Goal: Task Accomplishment & Management: Manage account settings

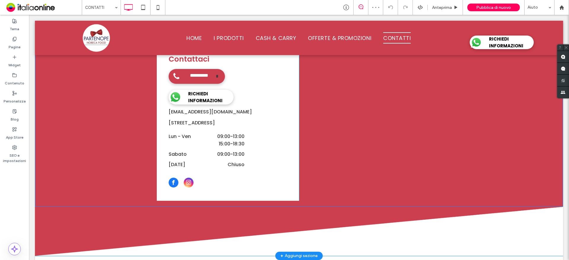
scroll to position [291, 0]
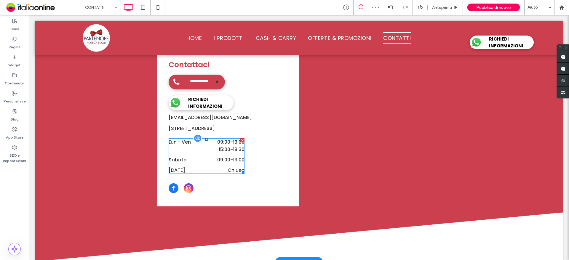
click at [233, 158] on time "13:00" at bounding box center [239, 160] width 12 height 7
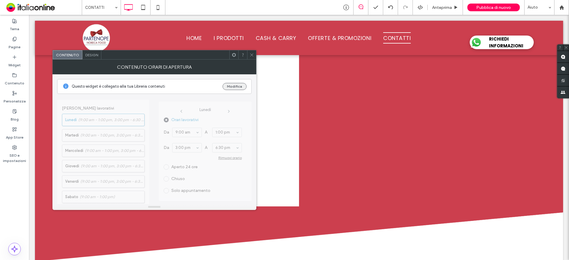
click at [231, 87] on button "Modifica" at bounding box center [235, 86] width 24 height 7
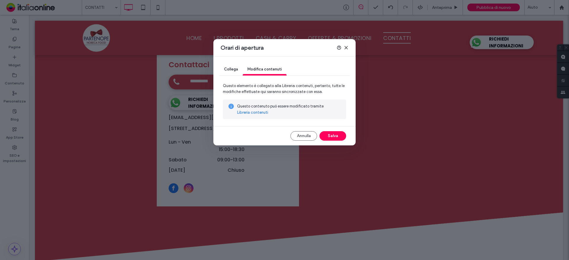
click at [248, 114] on link "Libreria contenuti" at bounding box center [252, 113] width 31 height 6
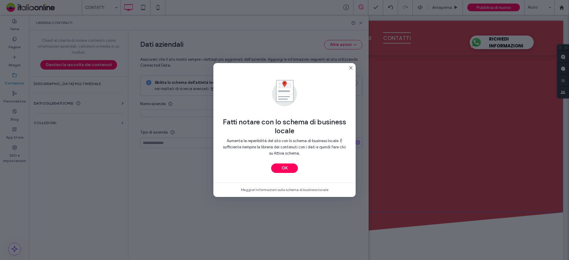
type input "*********"
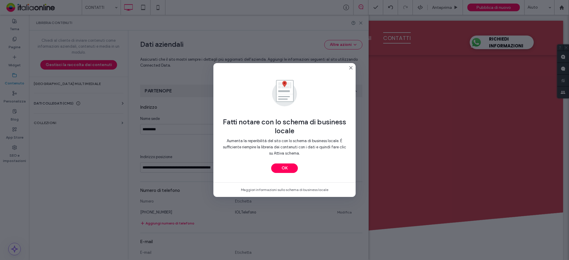
scroll to position [74, 0]
click at [350, 68] on icon at bounding box center [351, 68] width 5 height 5
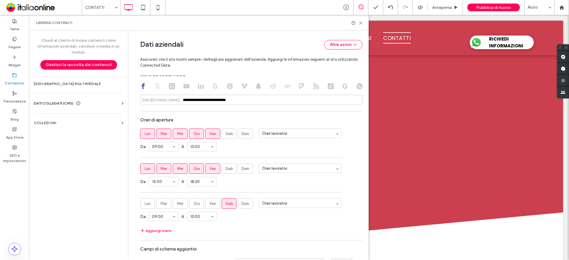
scroll to position [311, 0]
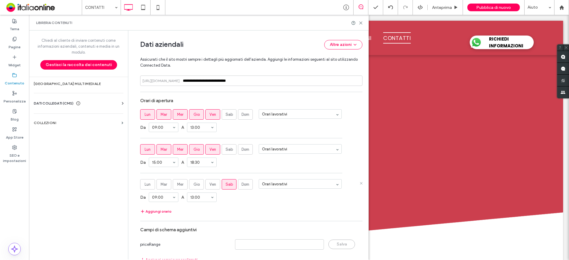
click at [228, 185] on span "Sab" at bounding box center [229, 185] width 7 height 6
click at [360, 183] on icon at bounding box center [361, 183] width 3 height 3
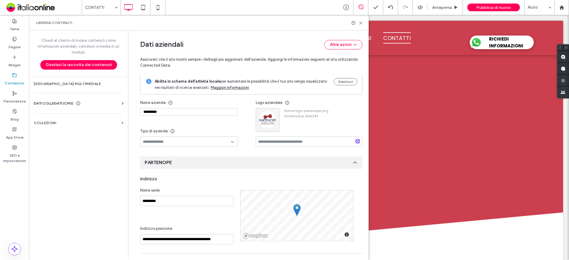
scroll to position [0, 0]
click at [458, 204] on div "**********" at bounding box center [299, 126] width 528 height 174
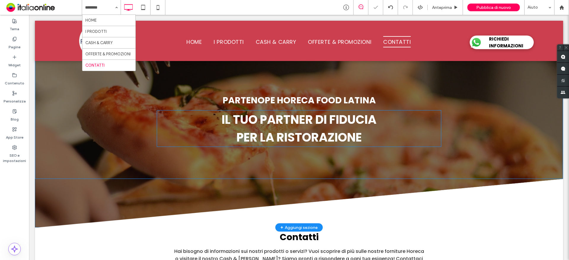
scroll to position [208, 0]
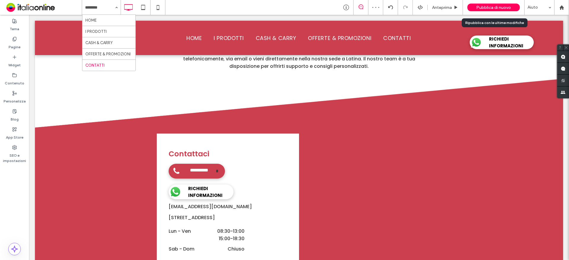
click at [505, 8] on span "Pubblica di nuovo" at bounding box center [493, 7] width 35 height 5
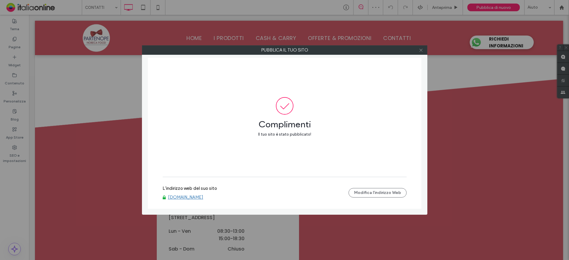
click at [419, 50] on icon at bounding box center [421, 50] width 4 height 4
